Goal: Information Seeking & Learning: Learn about a topic

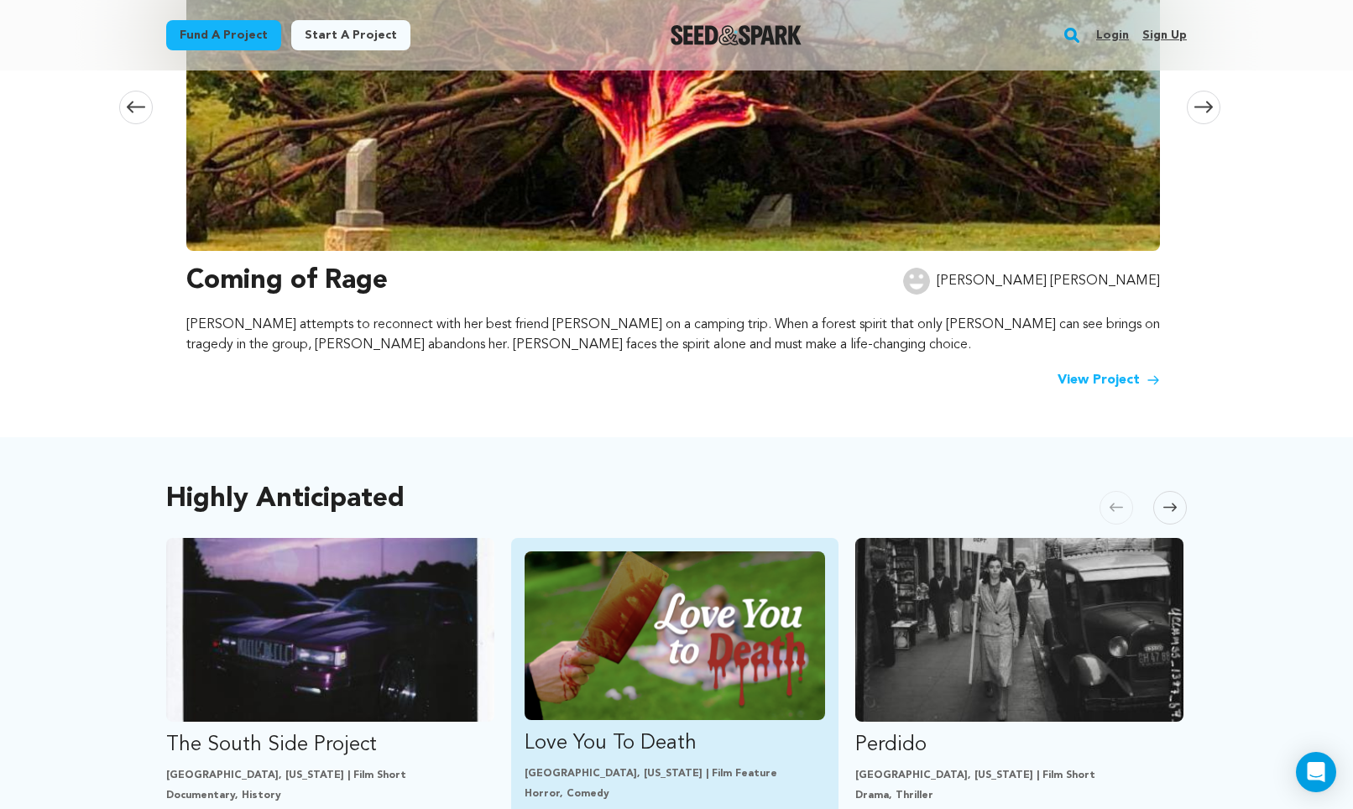
scroll to position [866, 0]
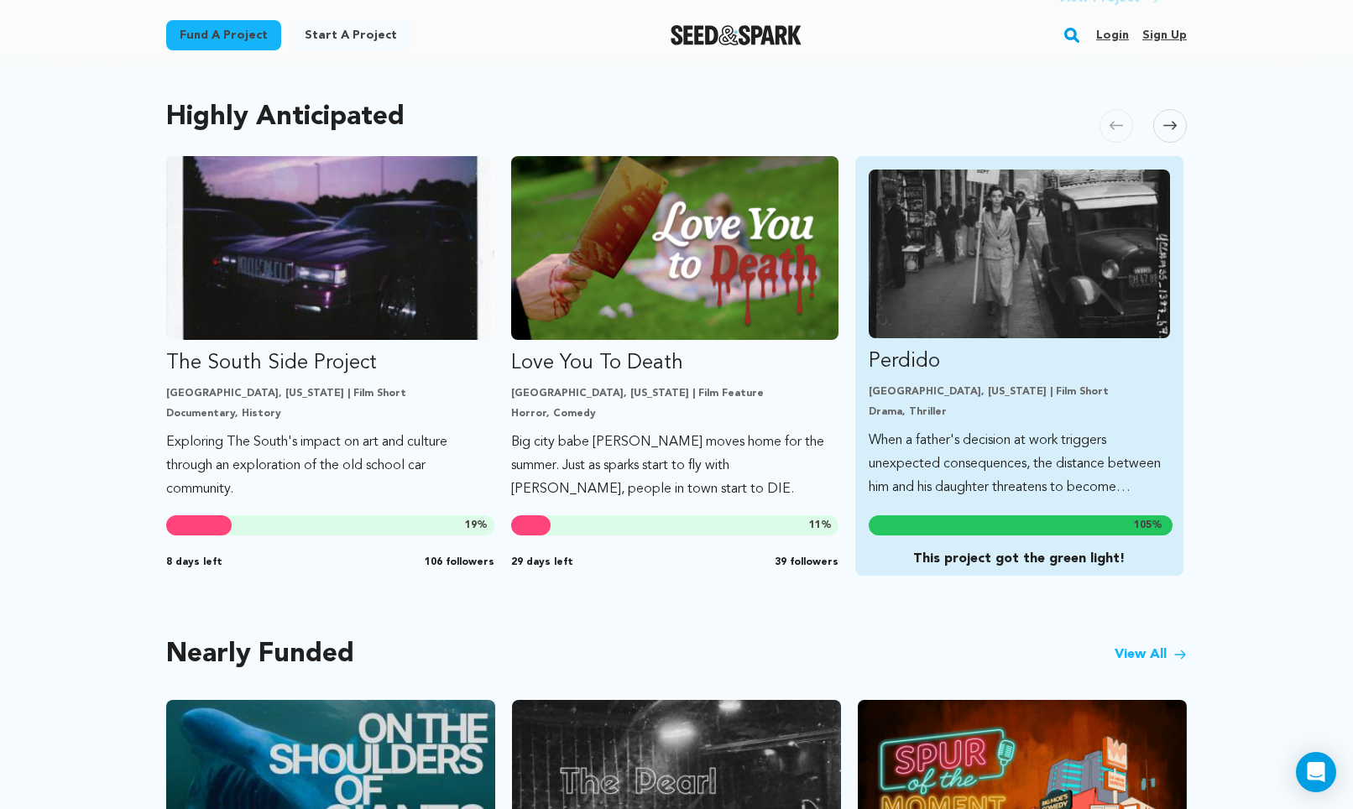
click at [967, 259] on img "Fund Perdido" at bounding box center [1019, 254] width 301 height 169
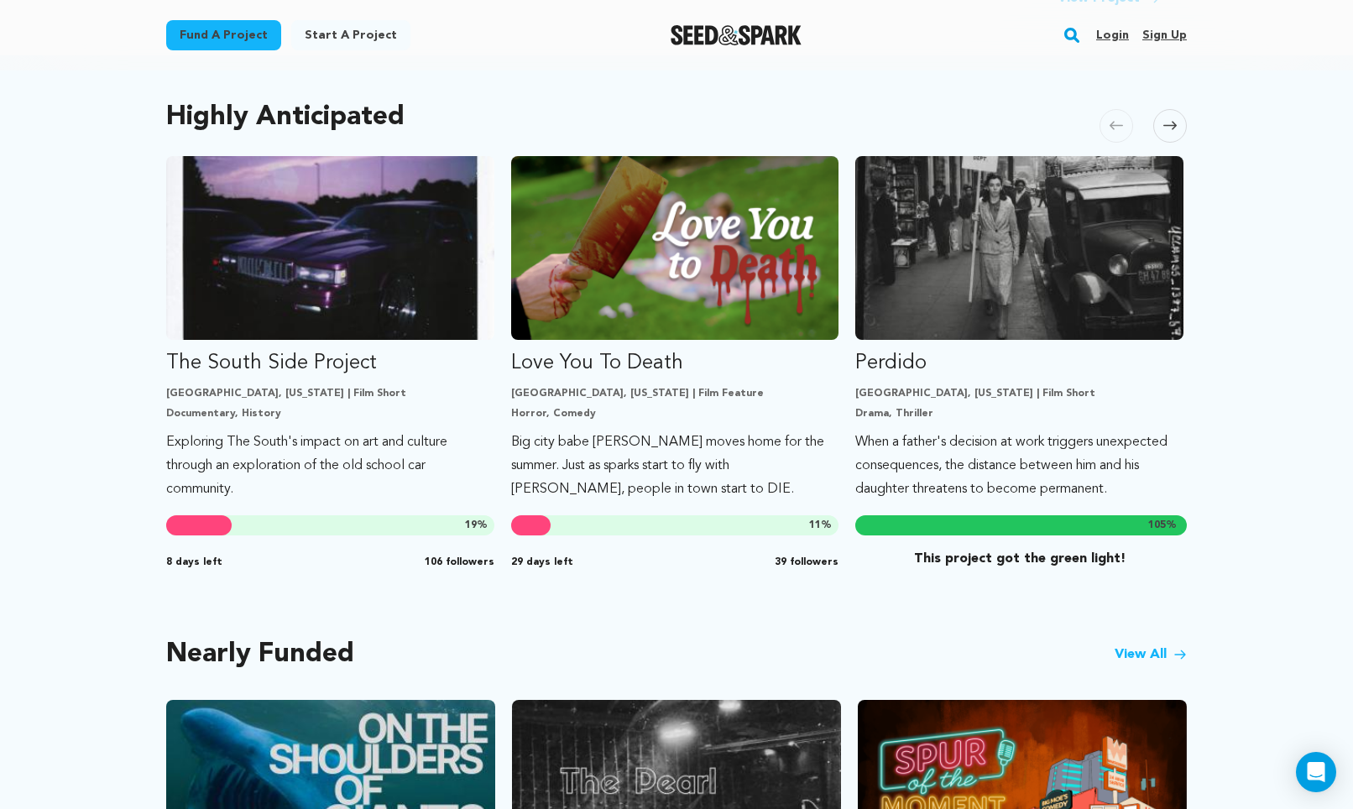
click at [1173, 123] on icon at bounding box center [1169, 126] width 13 height 8
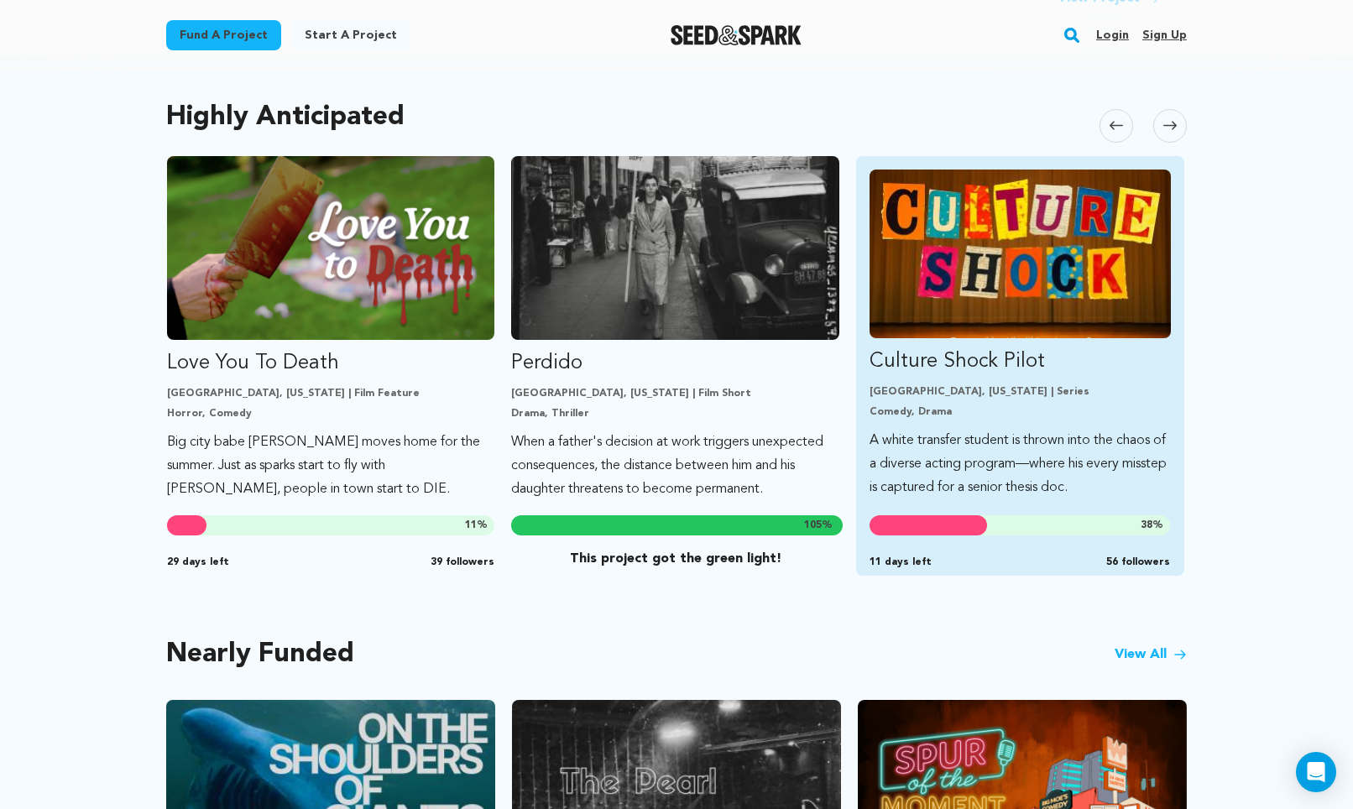
click at [1039, 259] on img "Fund Culture Shock Pilot" at bounding box center [1020, 254] width 301 height 169
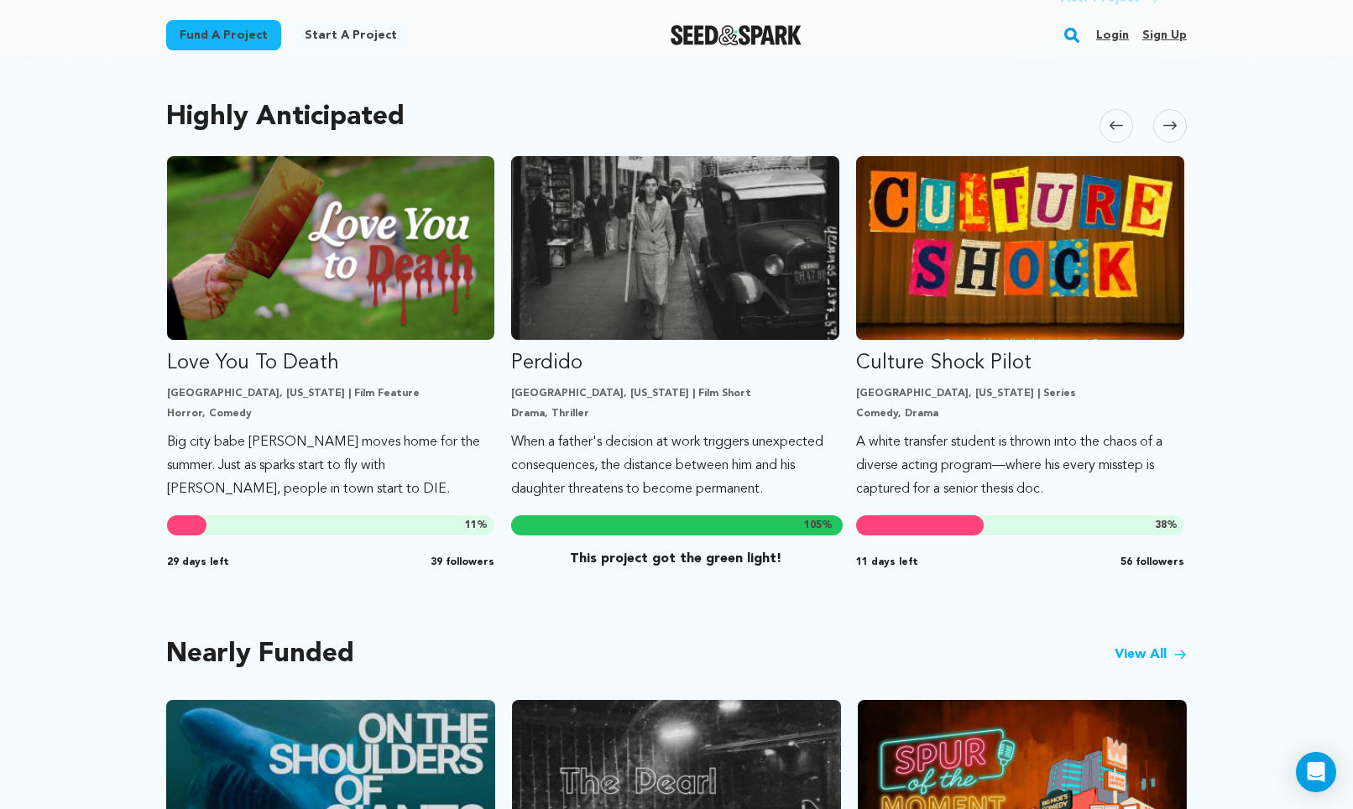
click at [1172, 123] on icon at bounding box center [1169, 125] width 13 height 13
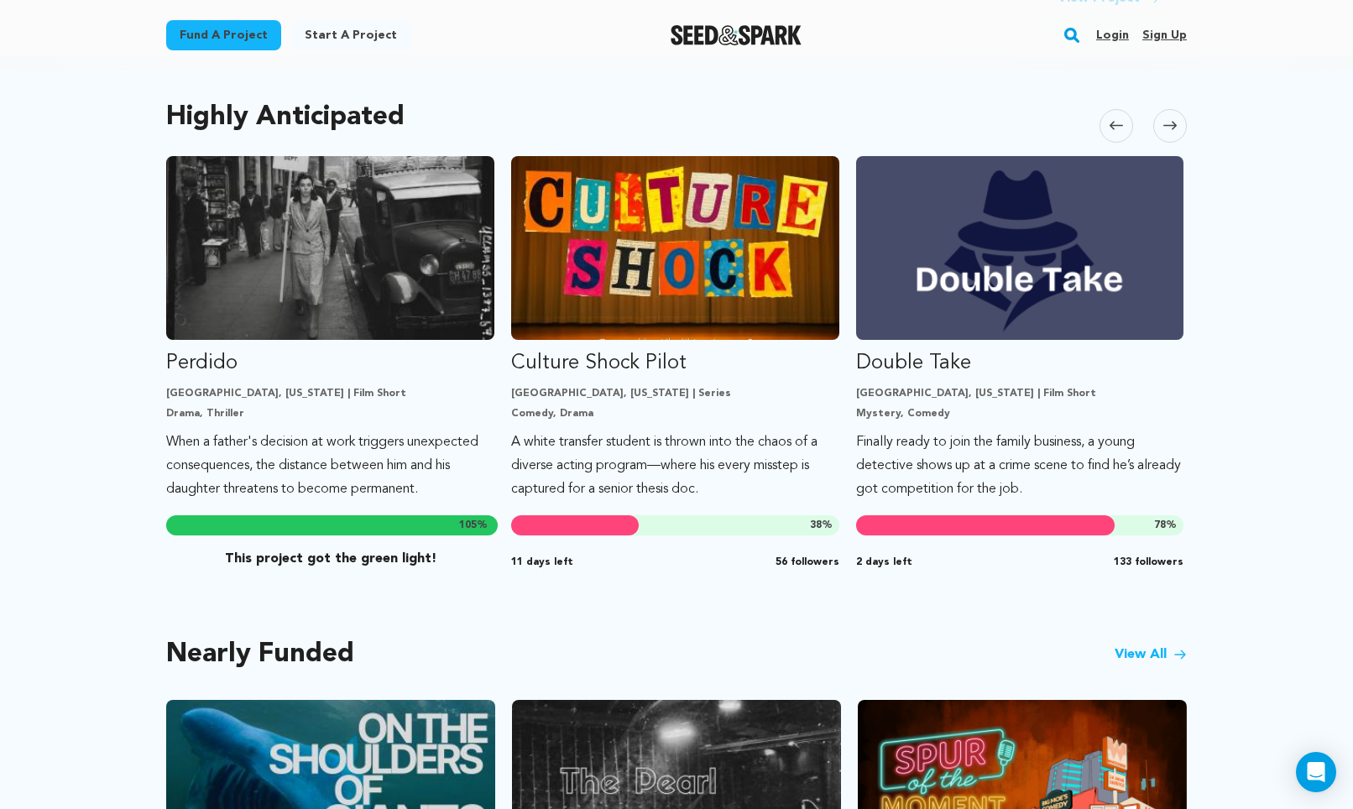
click at [1089, 134] on div "Highly Anticipated Carousel Skip to previous slide page Carousel The South Side…" at bounding box center [676, 349] width 1021 height 520
click at [1118, 134] on span at bounding box center [1116, 126] width 34 height 34
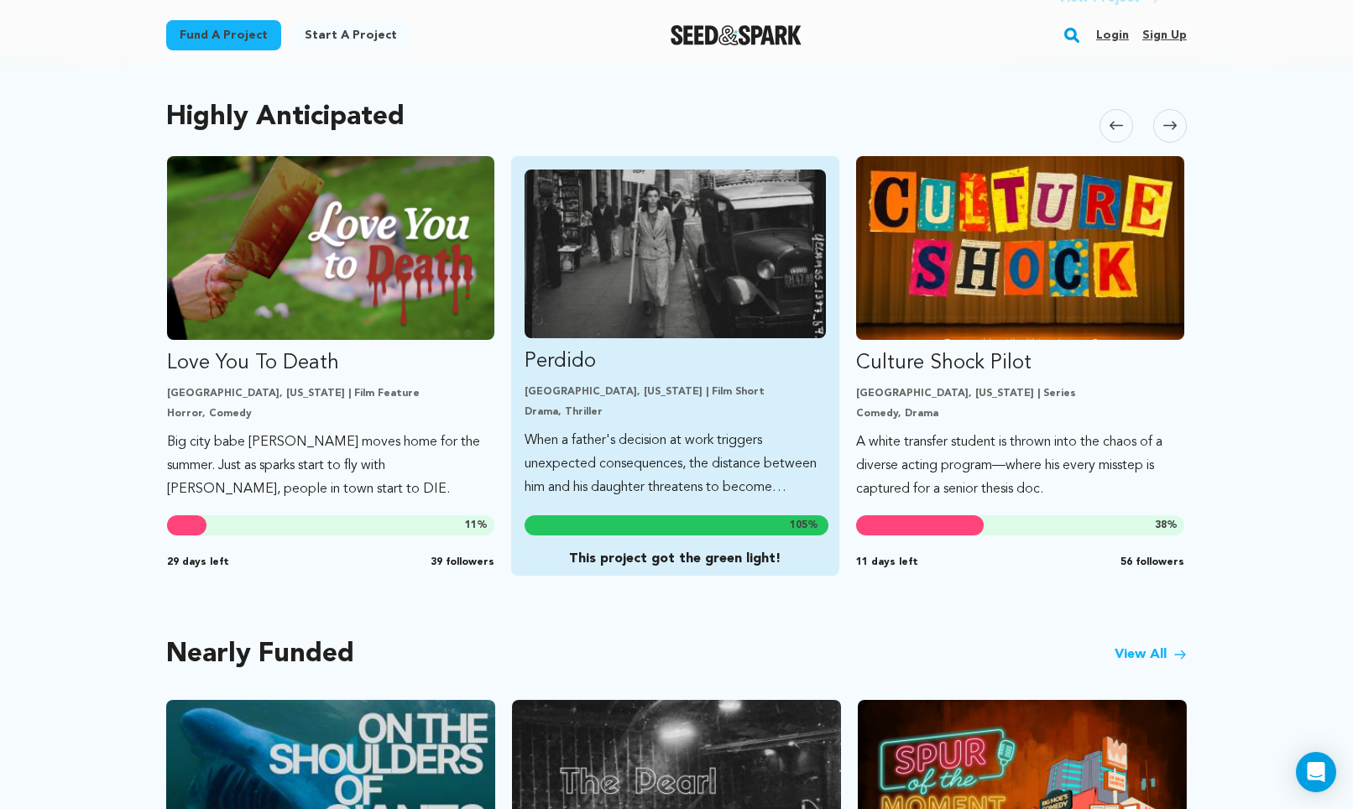
scroll to position [1105, 0]
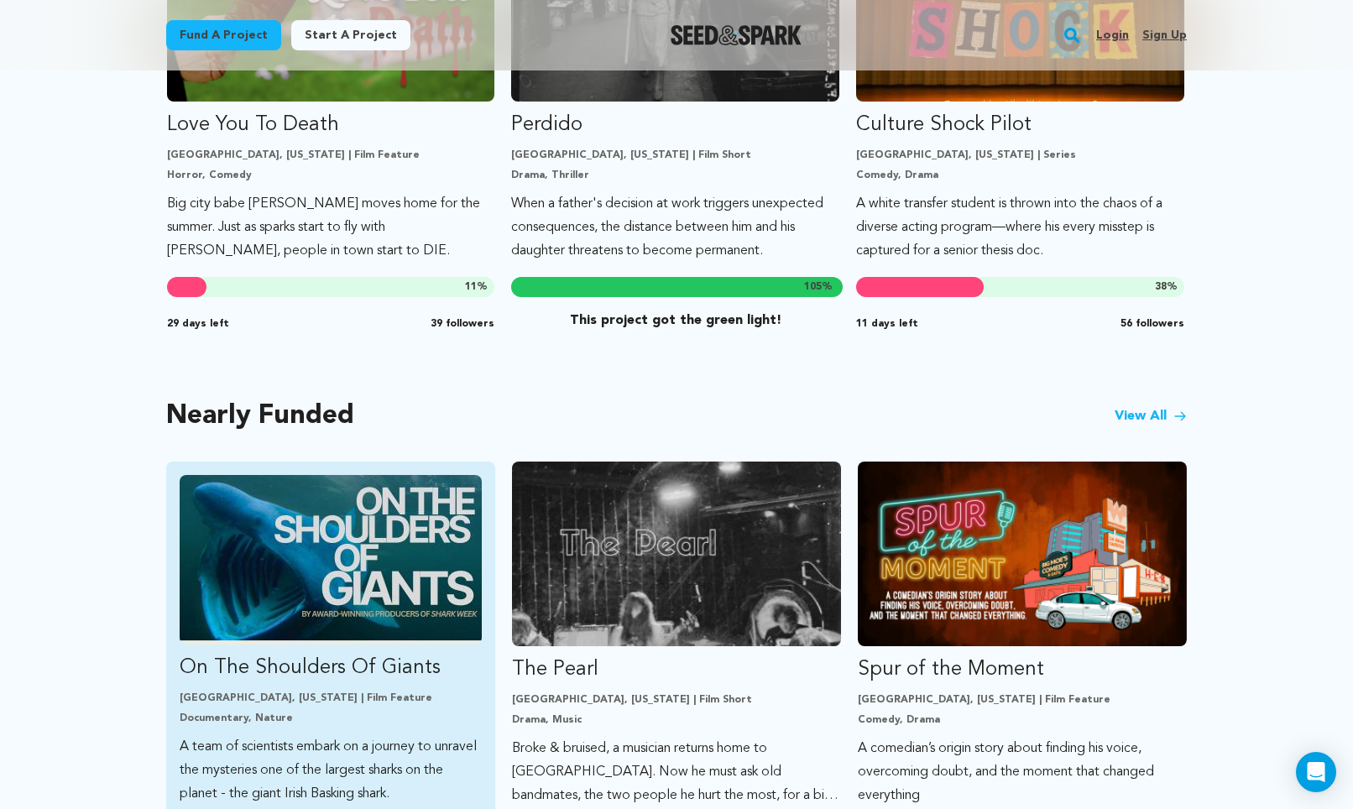
click at [407, 568] on img "Fund On The Shoulders Of Giants" at bounding box center [331, 560] width 302 height 170
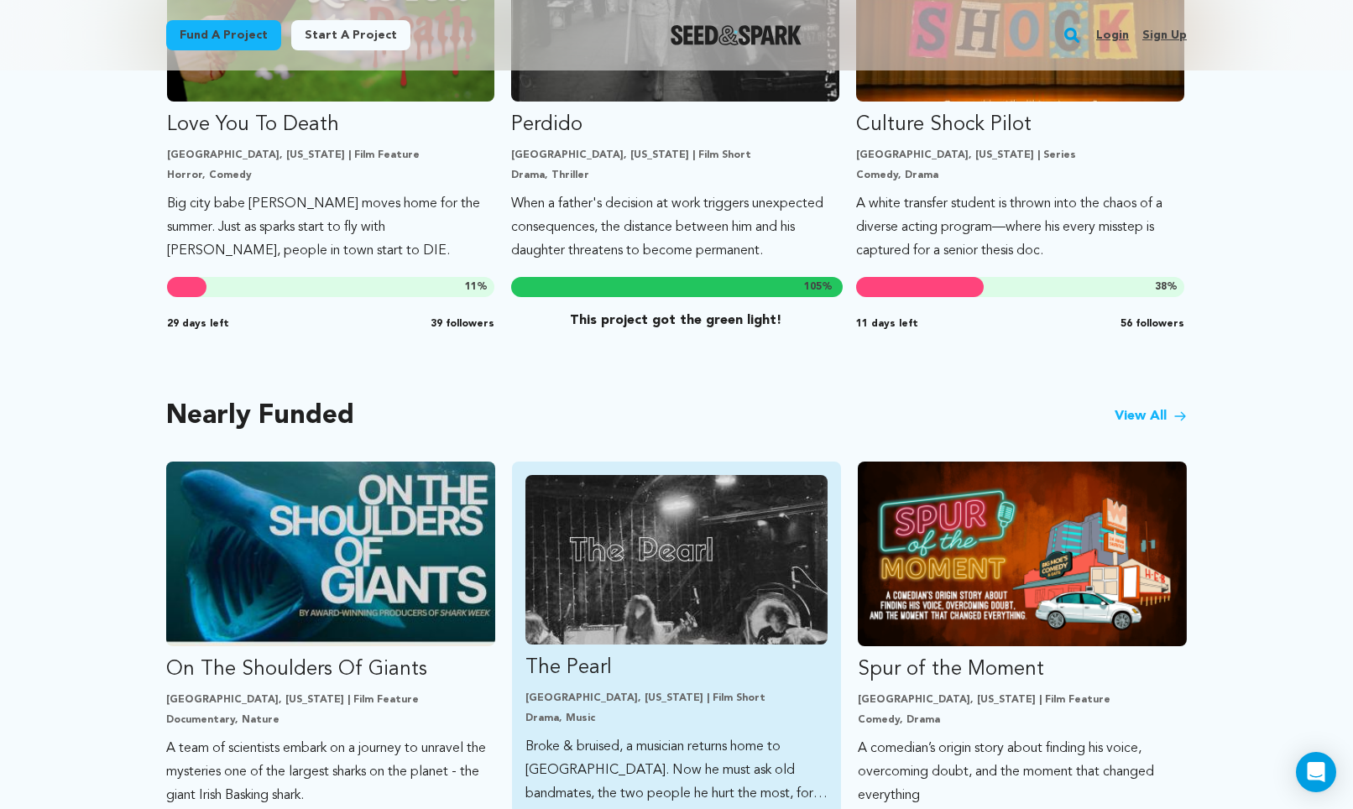
click at [692, 612] on img "Fund The Pearl" at bounding box center [676, 560] width 302 height 170
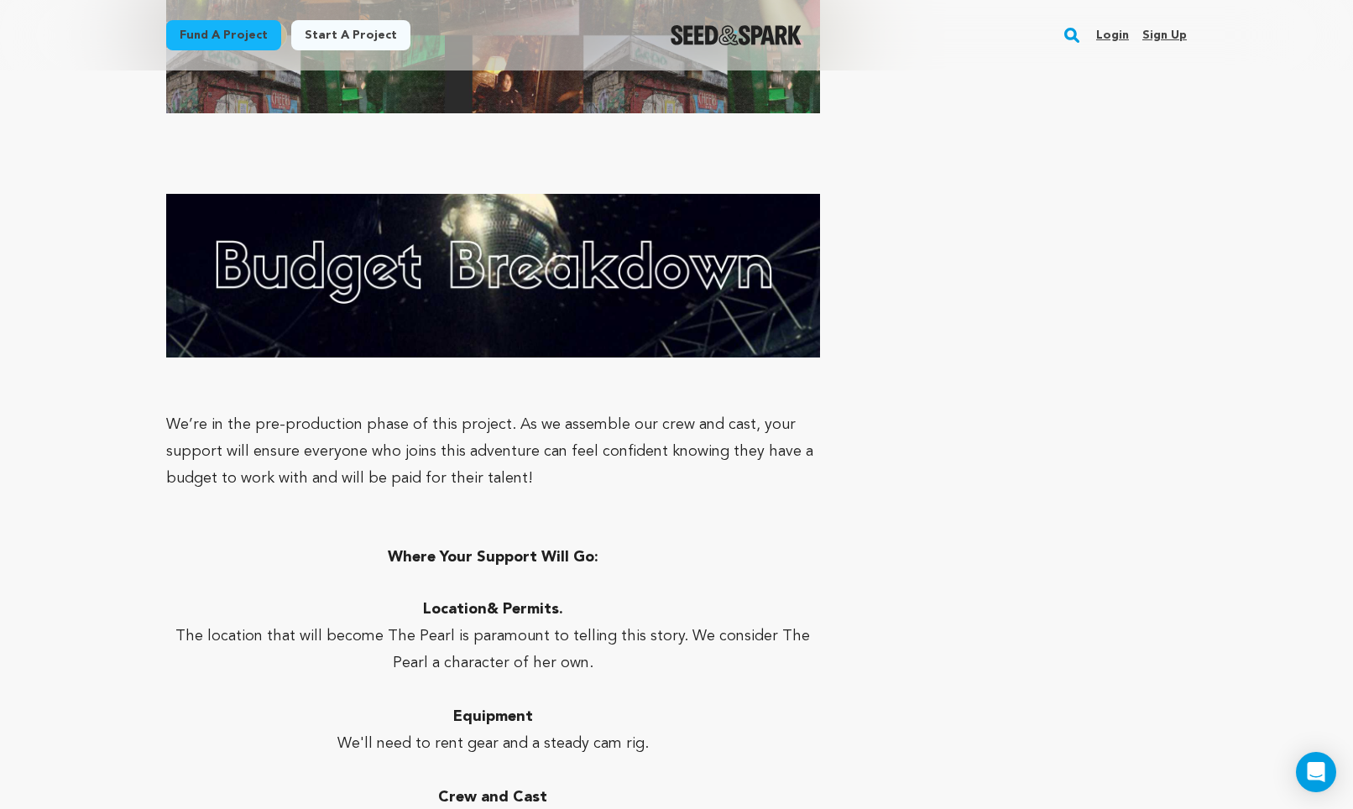
scroll to position [5511, 0]
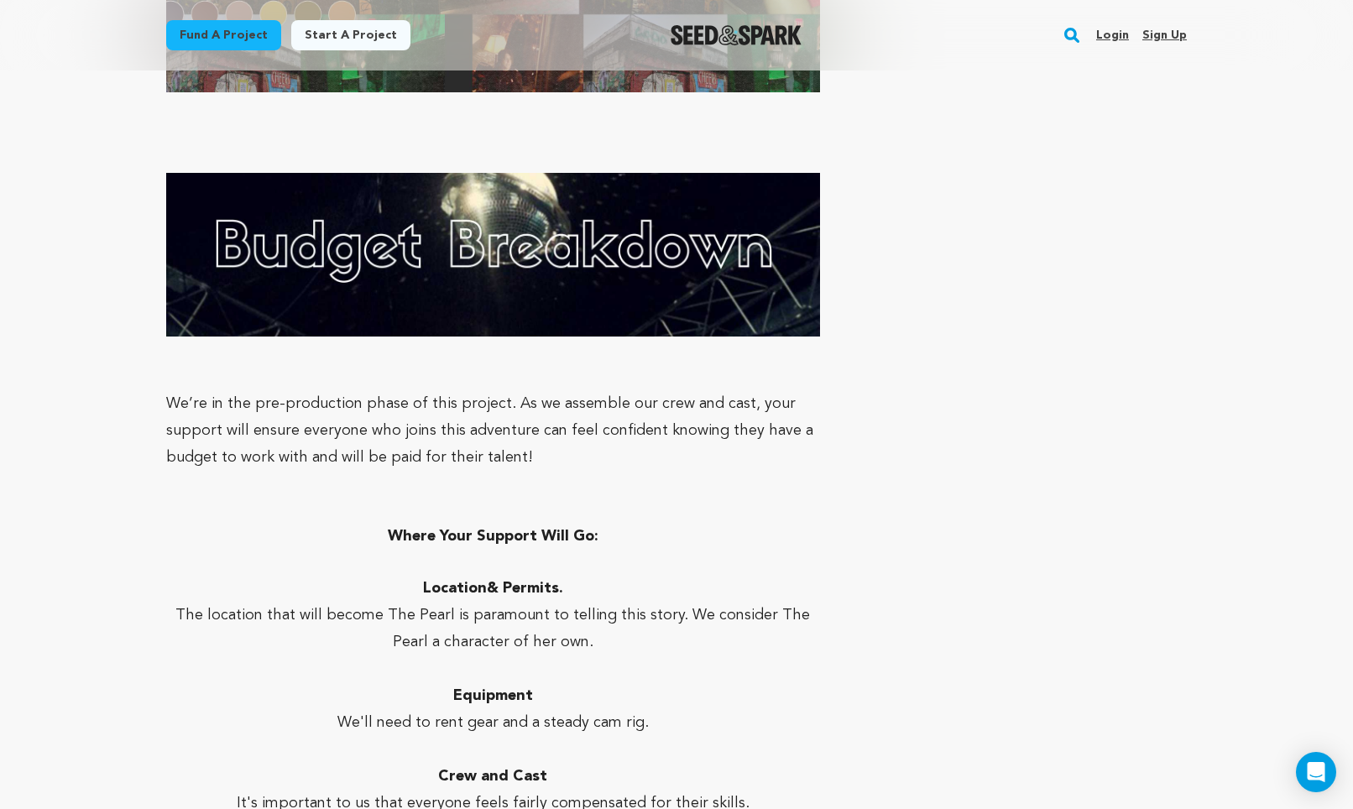
click at [578, 529] on strong "Where Your Support Will Go:" at bounding box center [493, 536] width 211 height 15
copy strong "Where Your Support Will Go:"
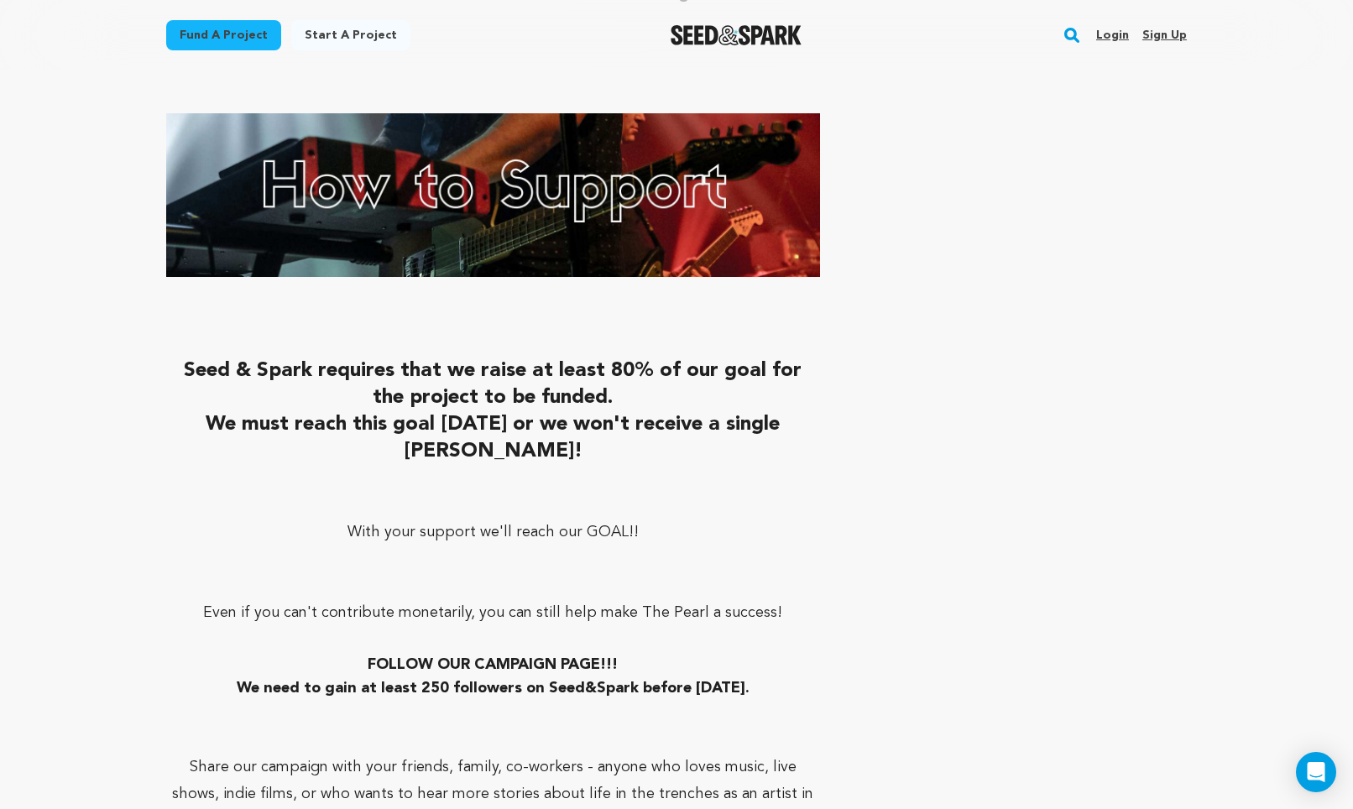
scroll to position [8635, 0]
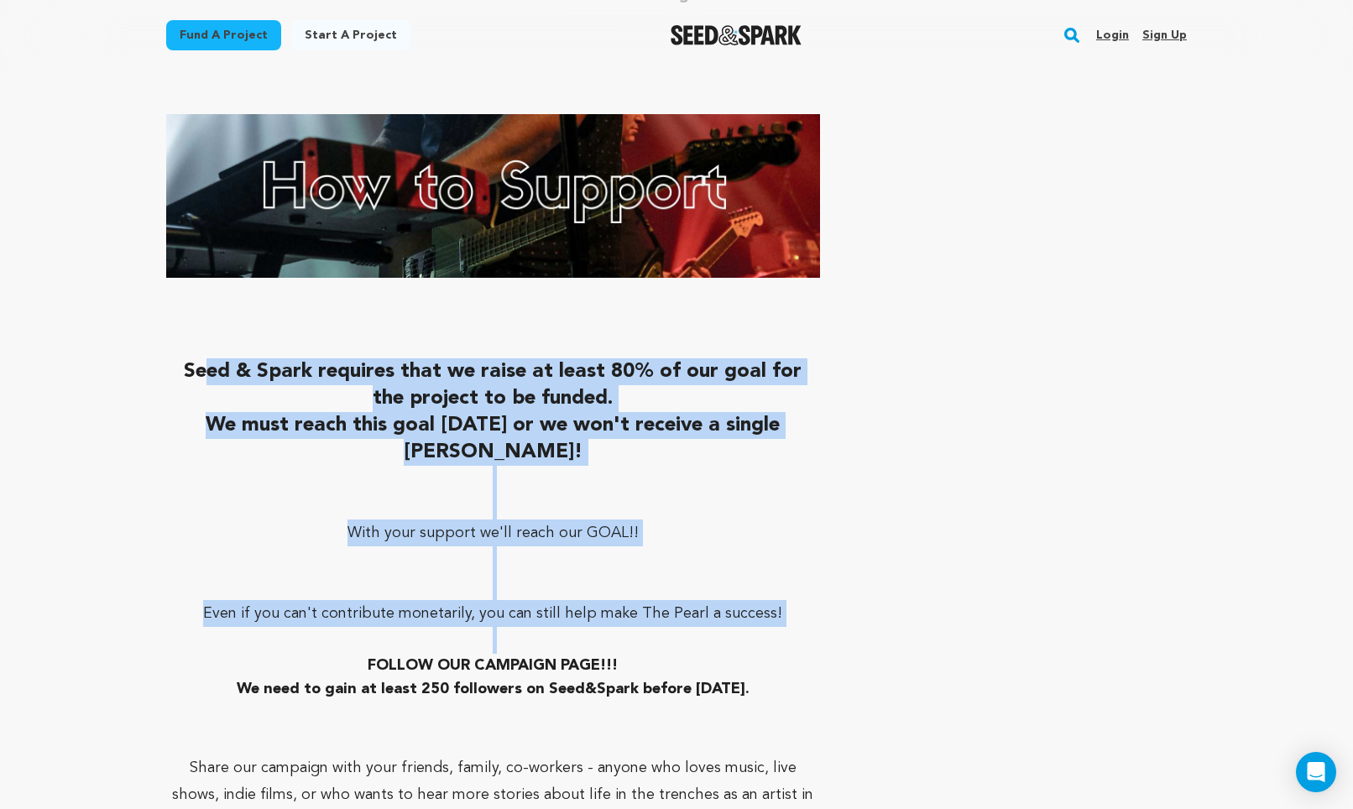
drag, startPoint x: 190, startPoint y: 303, endPoint x: 544, endPoint y: 570, distance: 443.5
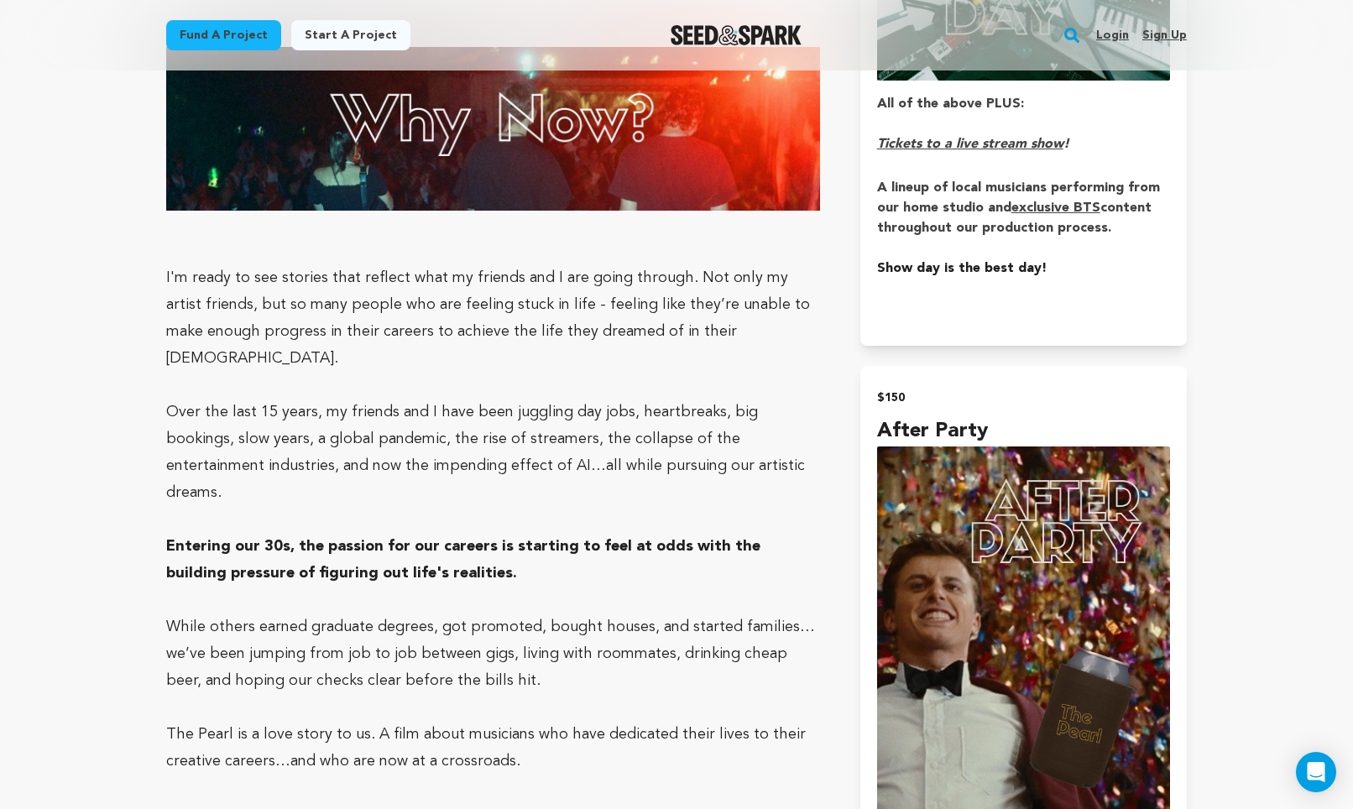
scroll to position [2431, 1]
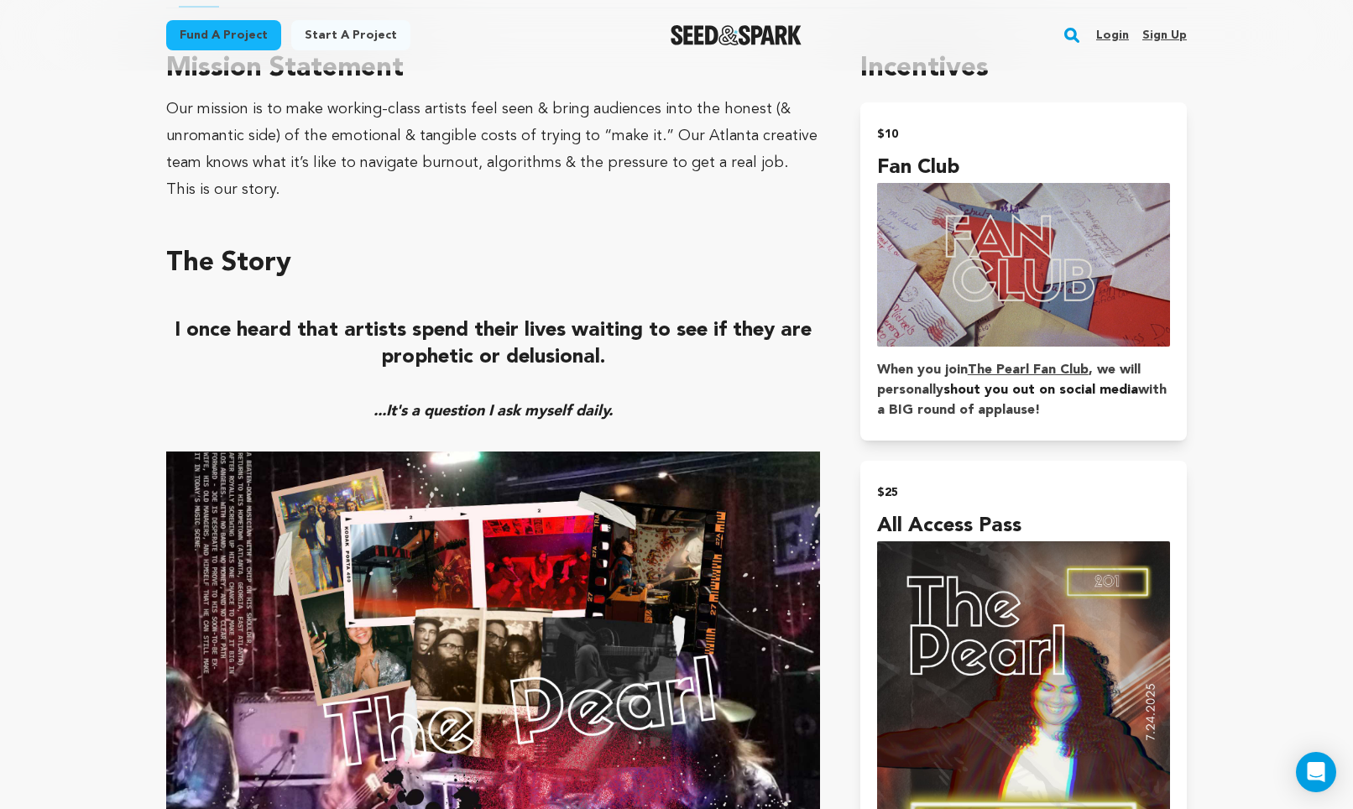
click at [544, 570] on img at bounding box center [493, 635] width 654 height 366
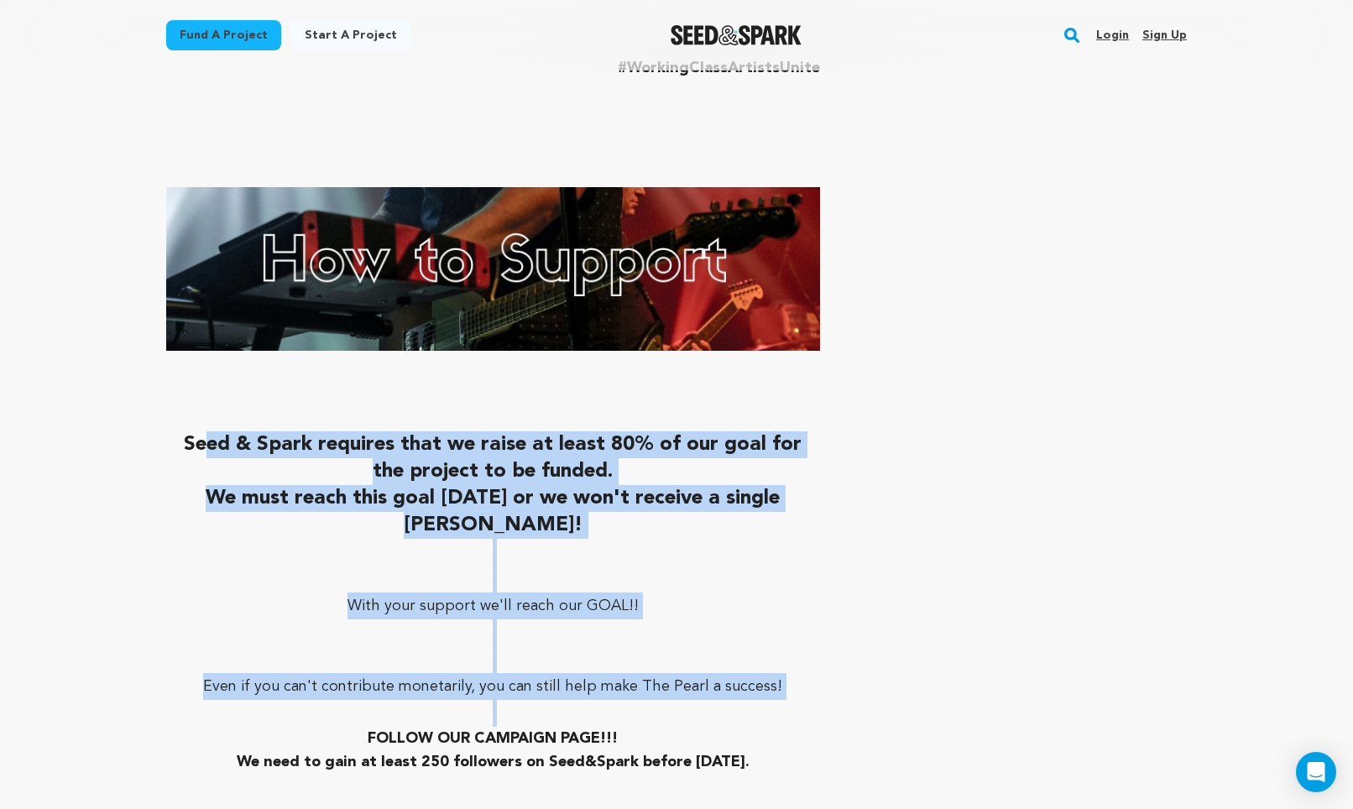
scroll to position [8562, 0]
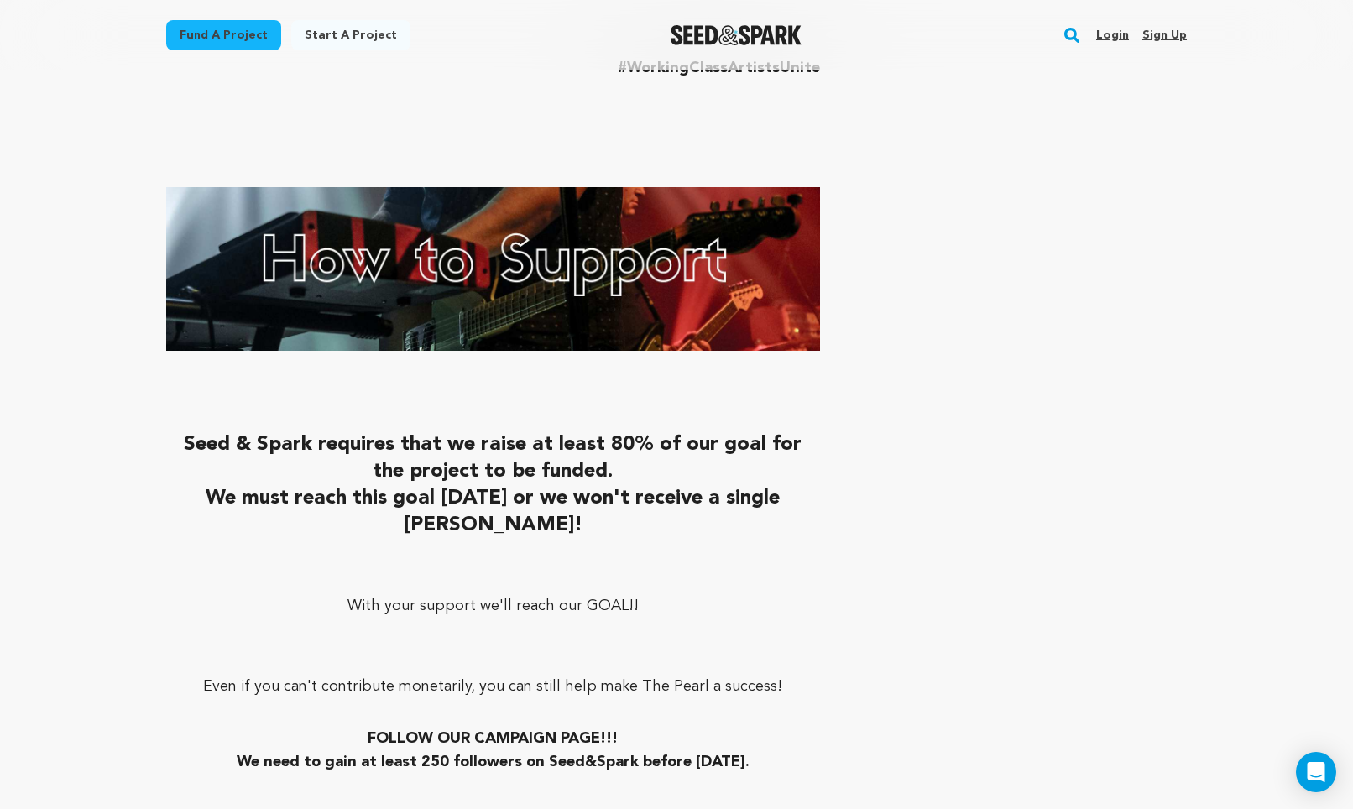
click at [613, 435] on span "Seed & Spark requires that we raise at least 80% of our goal for the project to…" at bounding box center [493, 458] width 618 height 47
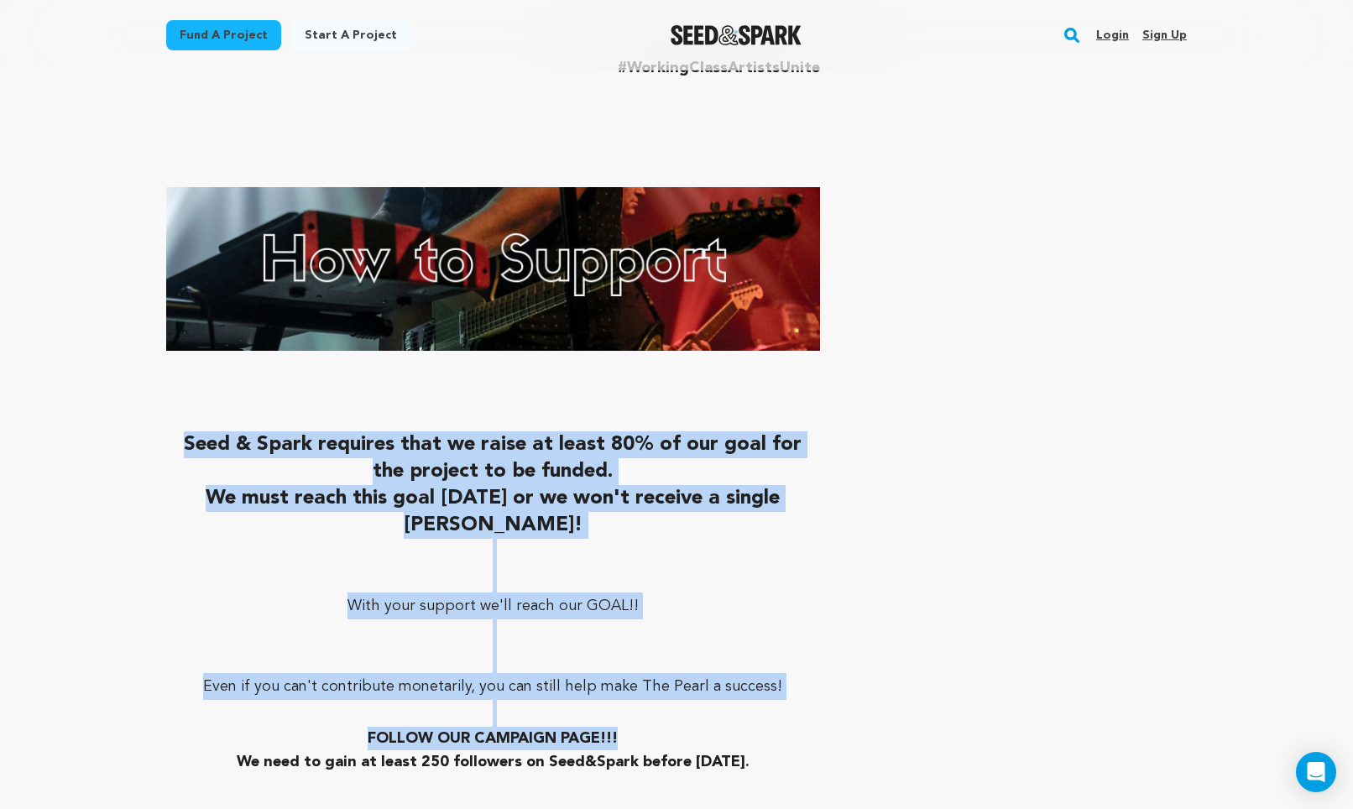
drag, startPoint x: 163, startPoint y: 380, endPoint x: 651, endPoint y: 679, distance: 572.6
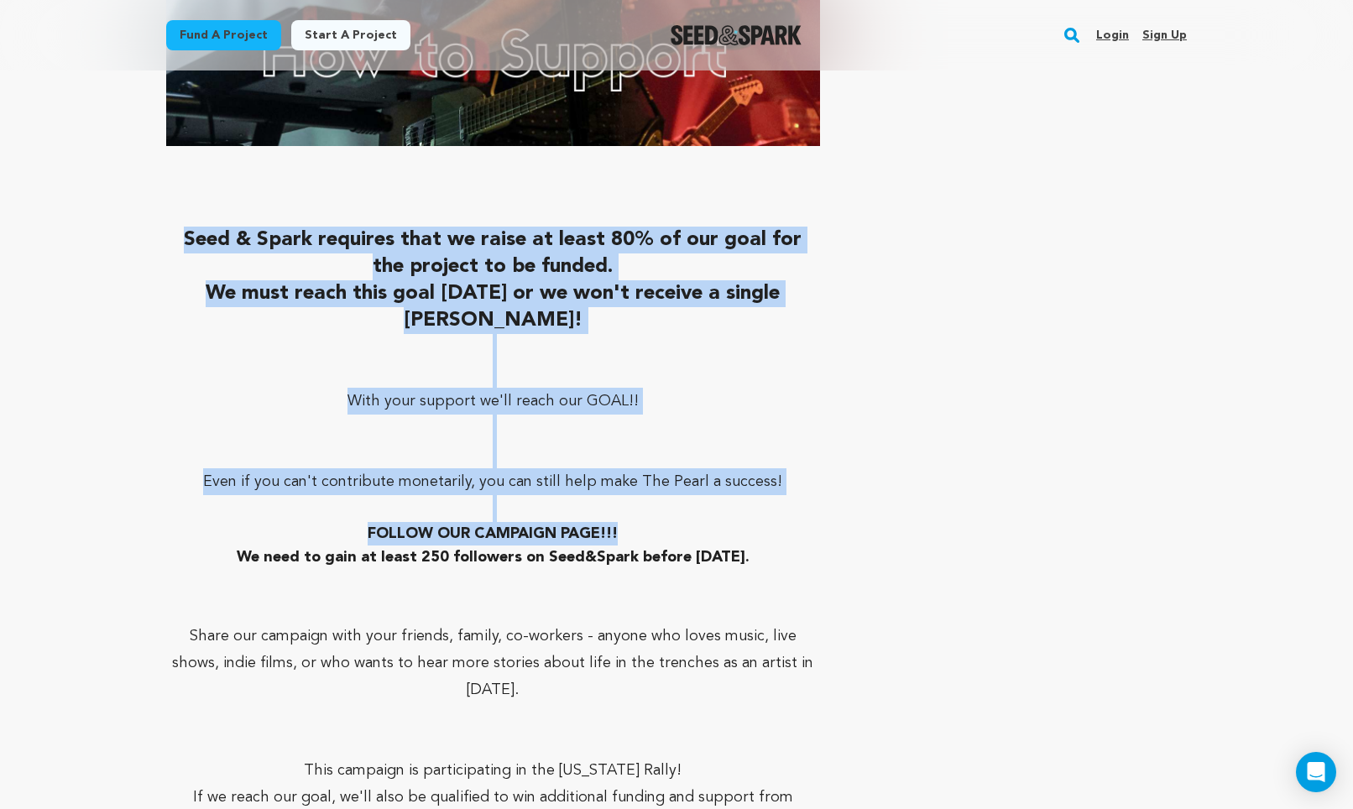
scroll to position [8771, 0]
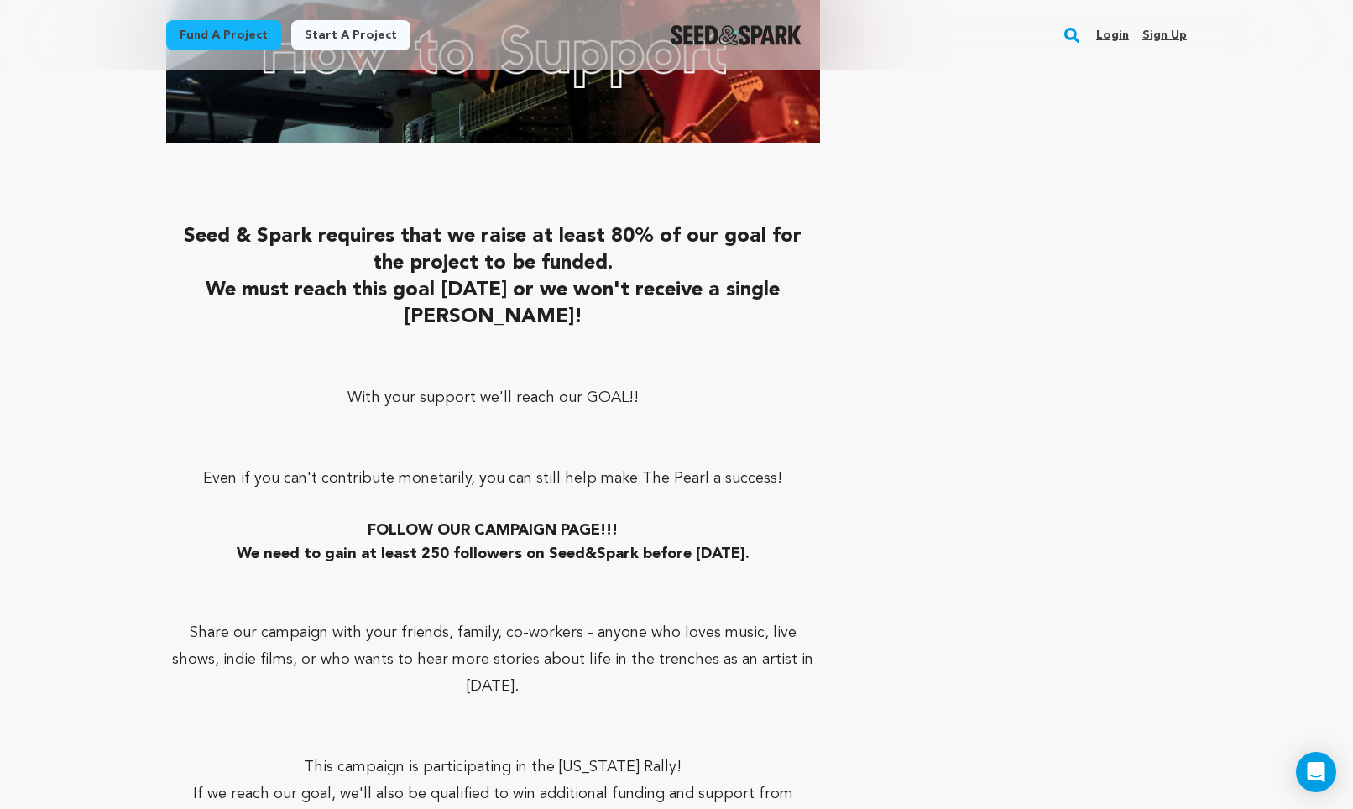
click at [591, 619] on p "Share our campaign with your friends, family, co-workers - anyone who loves mus…" at bounding box center [493, 659] width 654 height 81
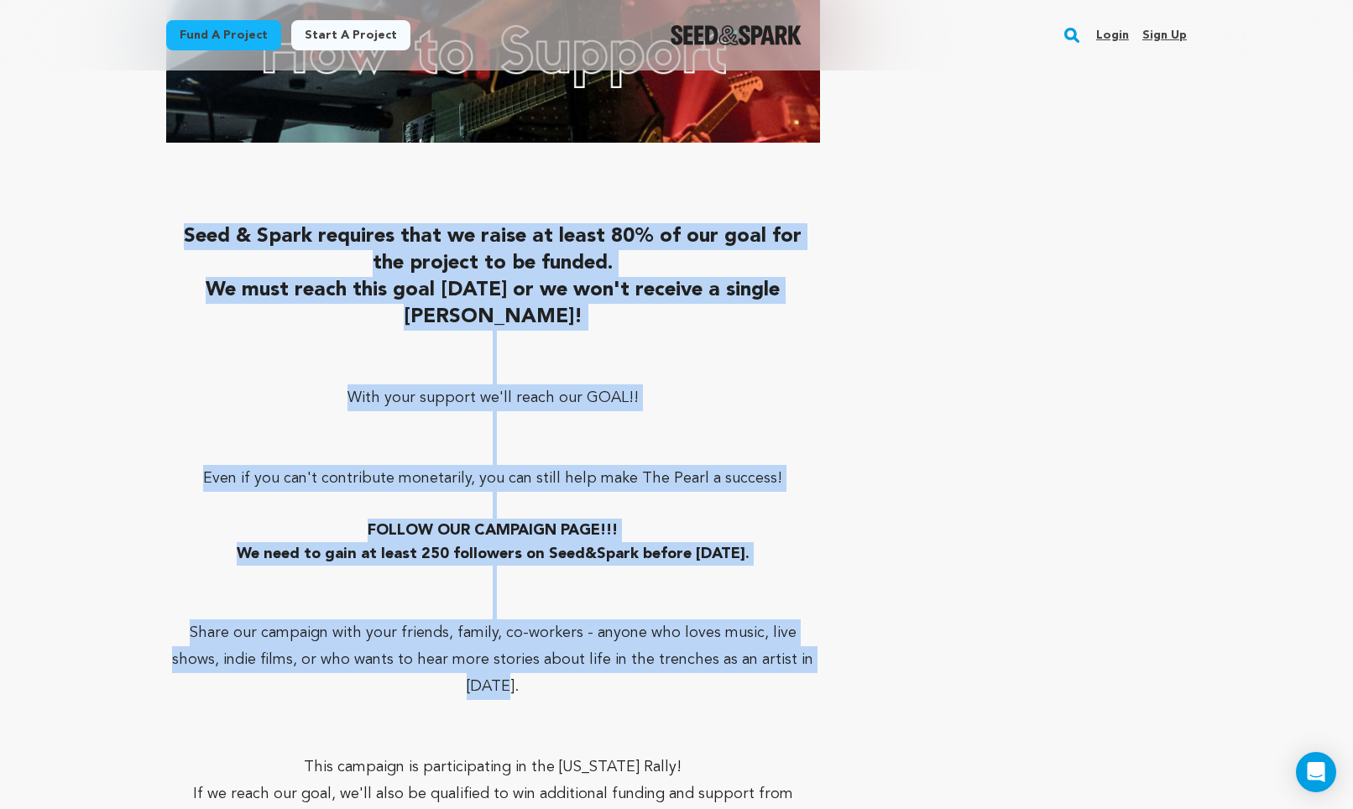
drag, startPoint x: 594, startPoint y: 615, endPoint x: 163, endPoint y: 165, distance: 623.3
copy div "Seed & Spark requires that we raise at least 80% of our goal for the project to…"
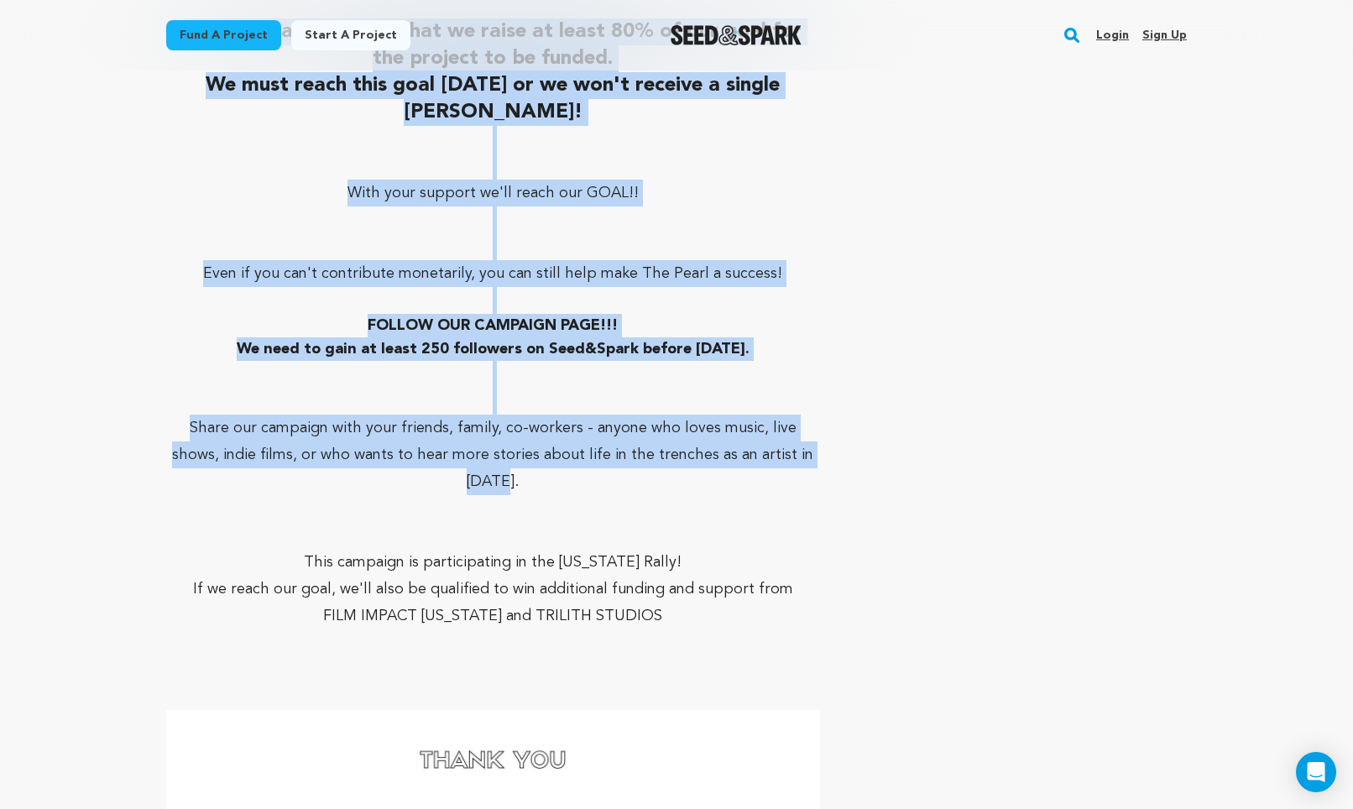
scroll to position [9236, 0]
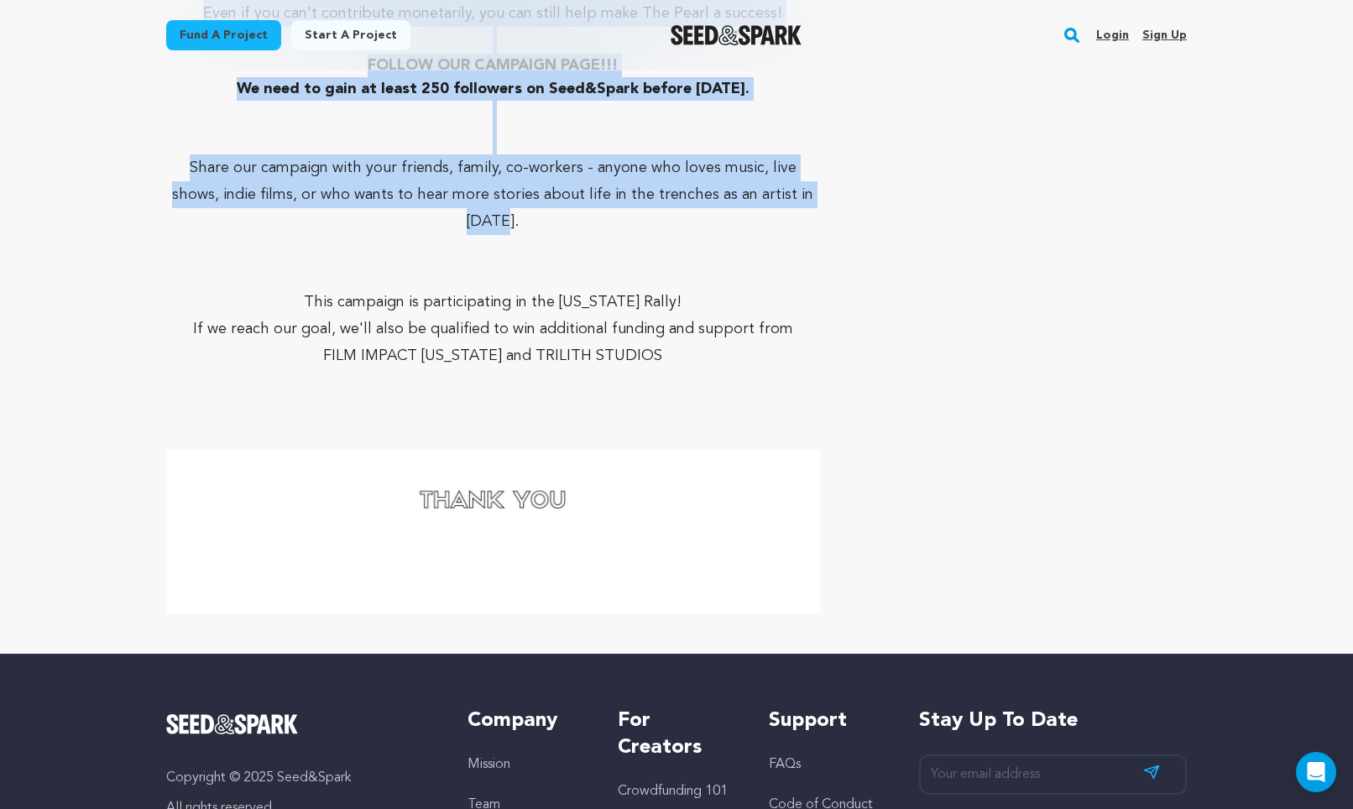
click at [732, 396] on p at bounding box center [493, 409] width 654 height 27
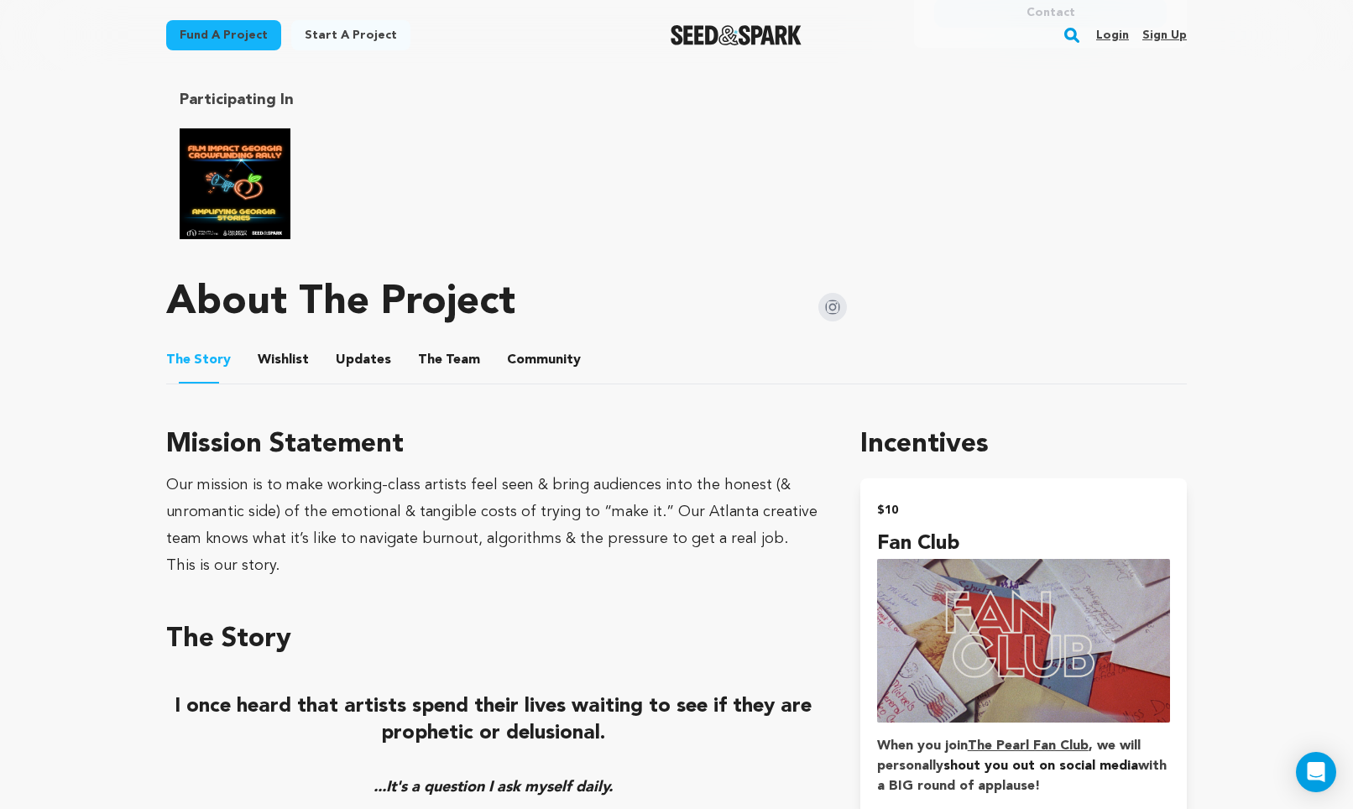
scroll to position [789, 0]
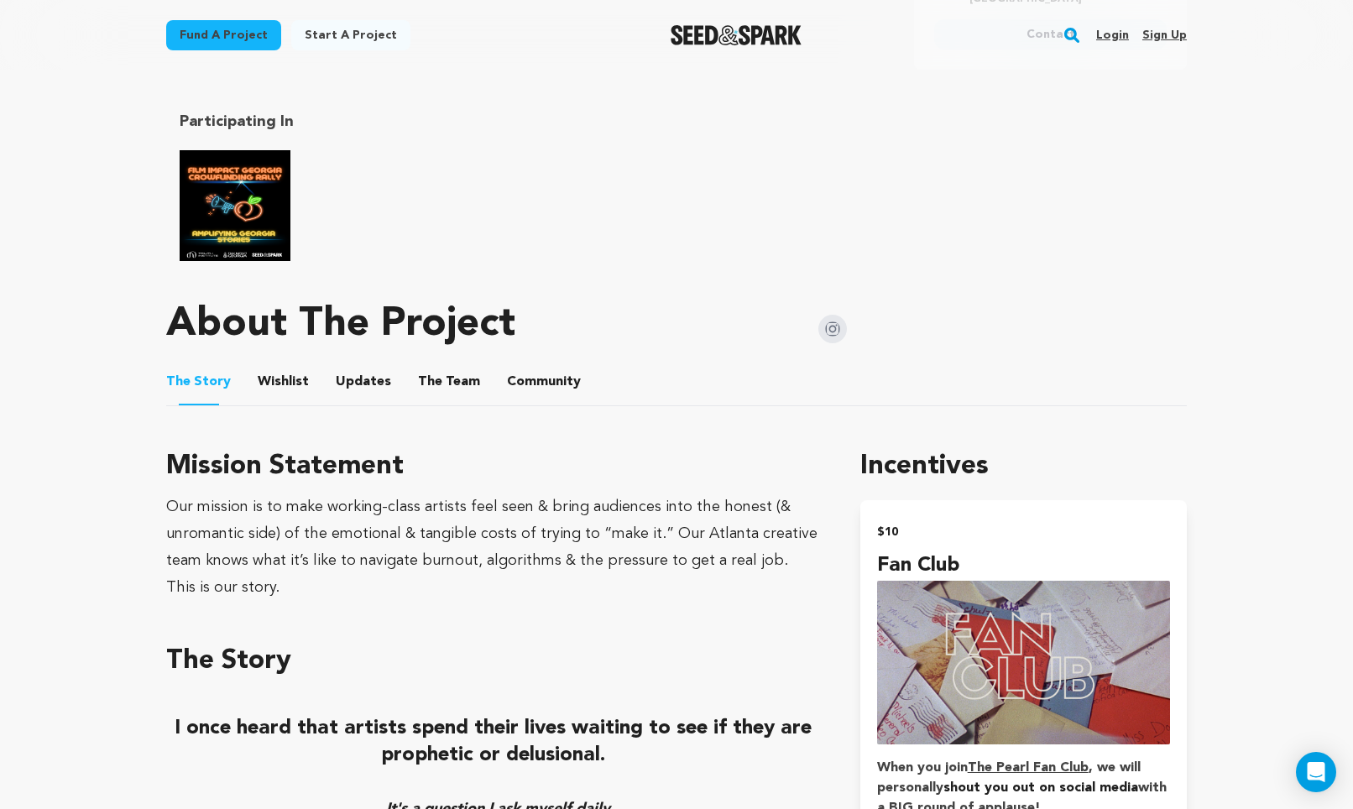
click at [264, 373] on button "Wishlist" at bounding box center [284, 385] width 40 height 40
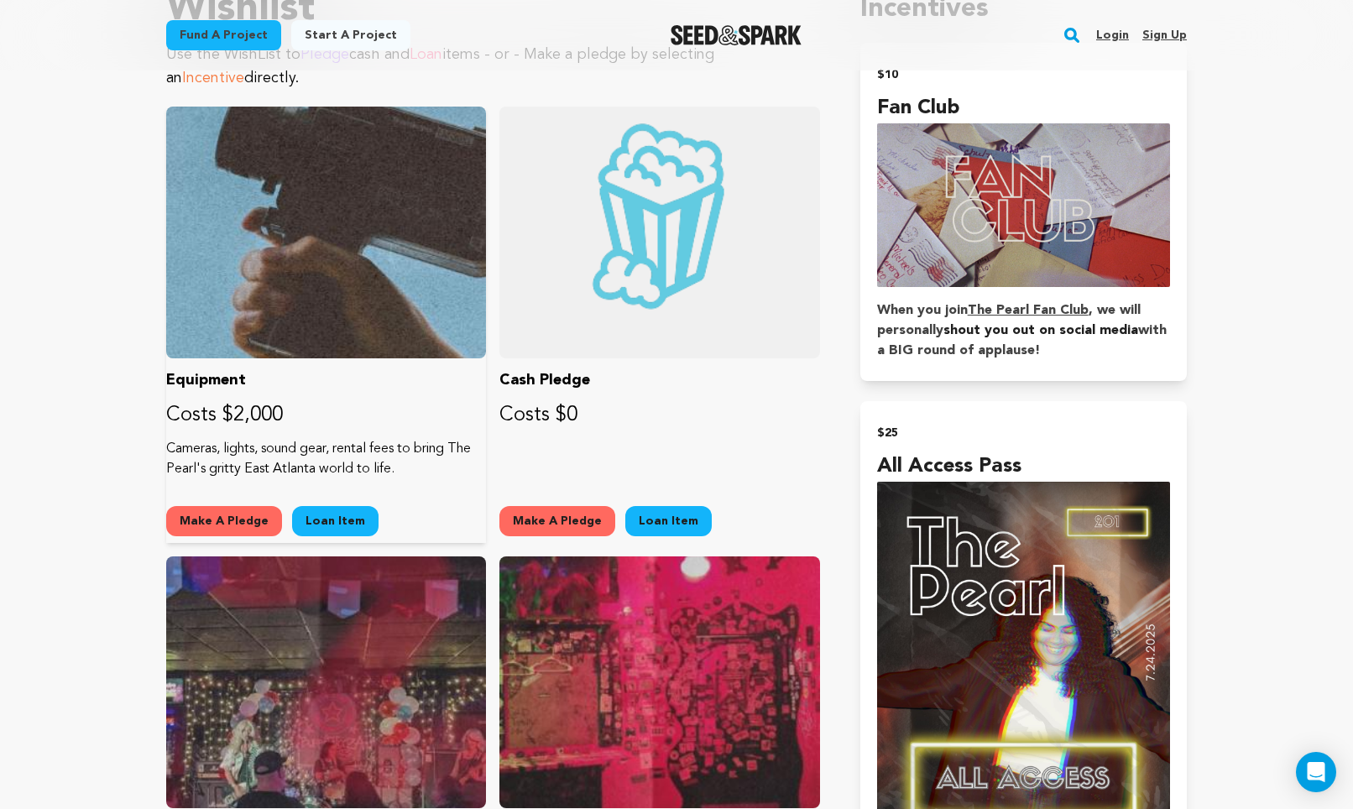
scroll to position [1263, 0]
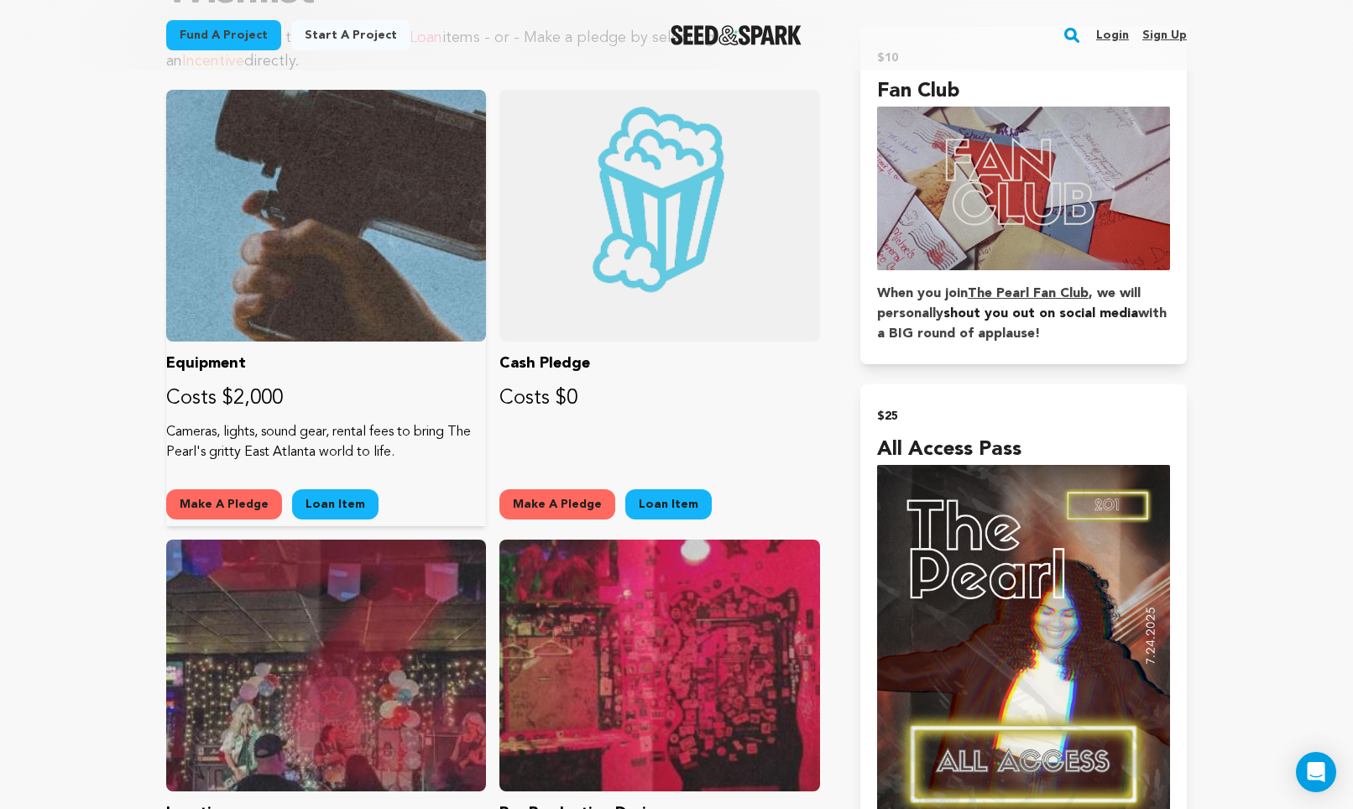
click at [460, 435] on p "Cameras, lights, sound gear, rental fees to bring The Pearl's gritty East Atlan…" at bounding box center [326, 442] width 320 height 40
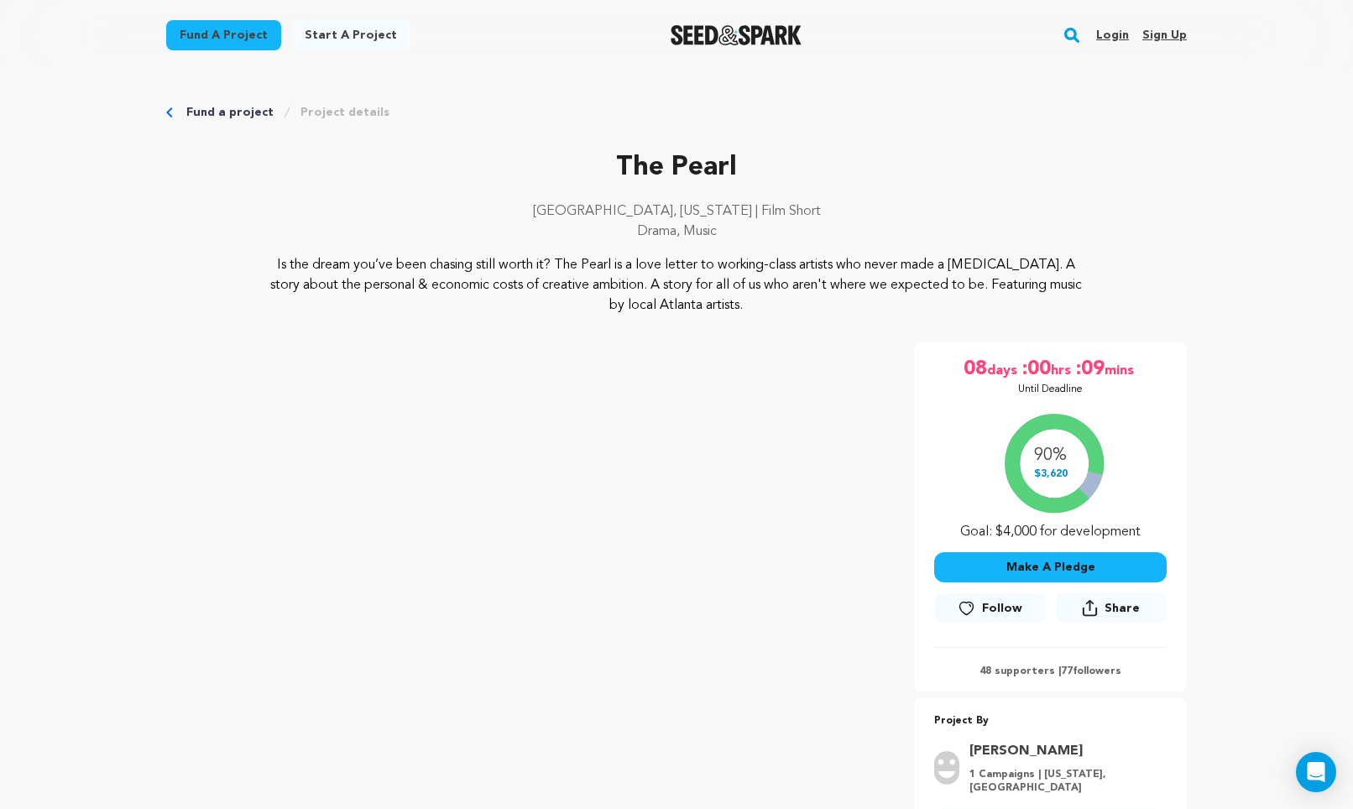
scroll to position [0, 0]
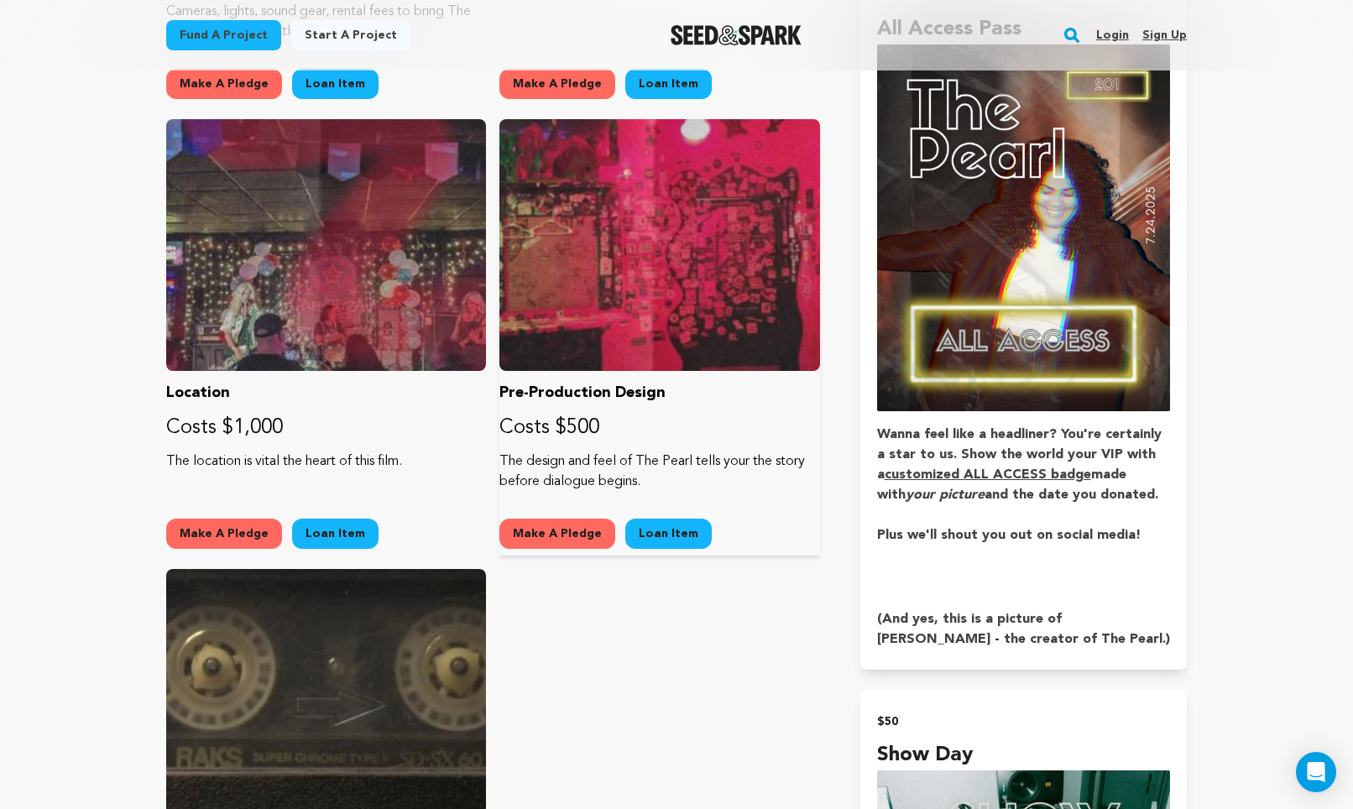
scroll to position [1686, 0]
